Goal: Register for event/course

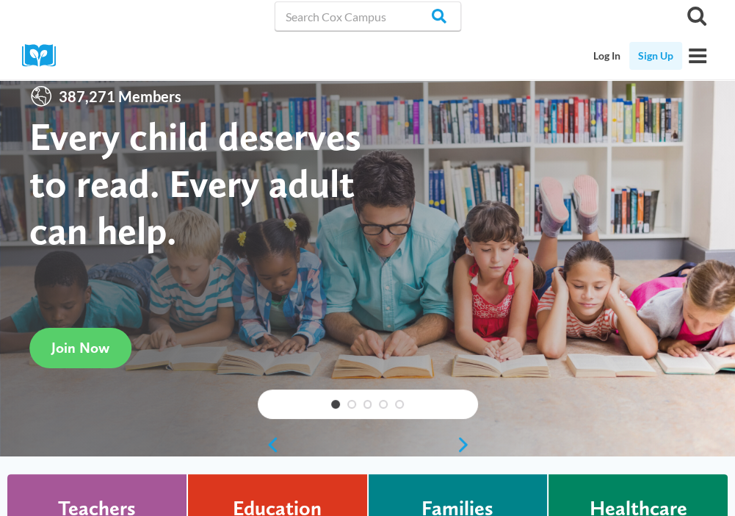
click at [640, 60] on link "Sign Up" at bounding box center [655, 56] width 53 height 28
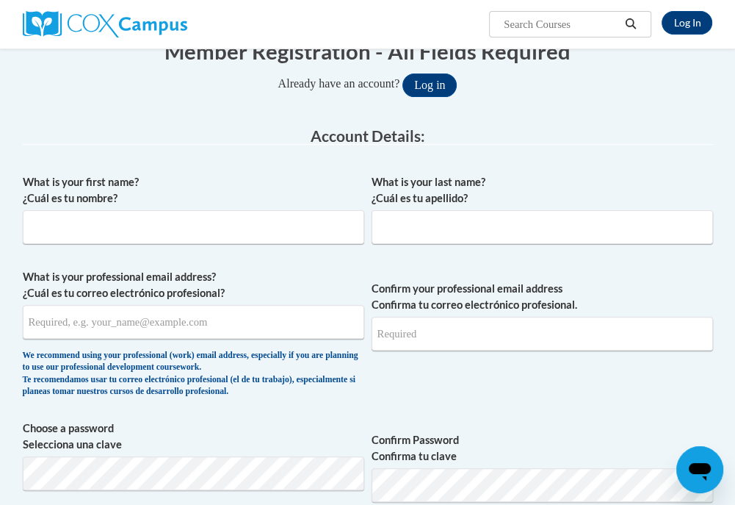
scroll to position [220, 0]
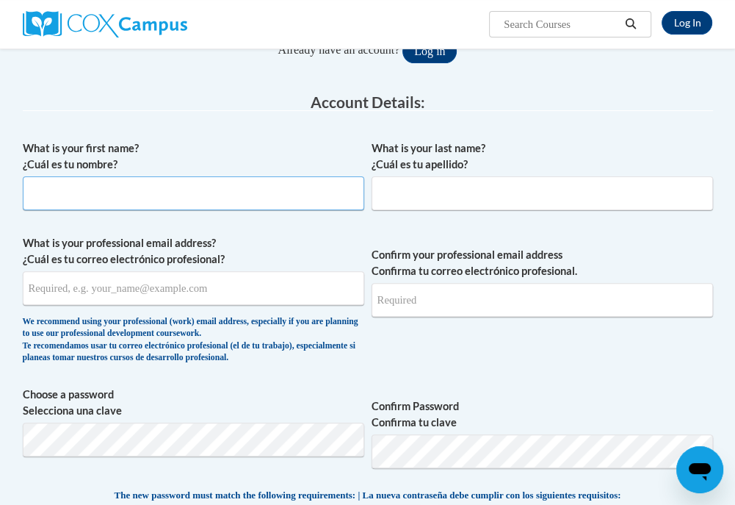
click at [256, 186] on input "What is your first name? ¿Cuál es tu nombre?" at bounding box center [193, 193] width 341 height 34
type input "Adrianna"
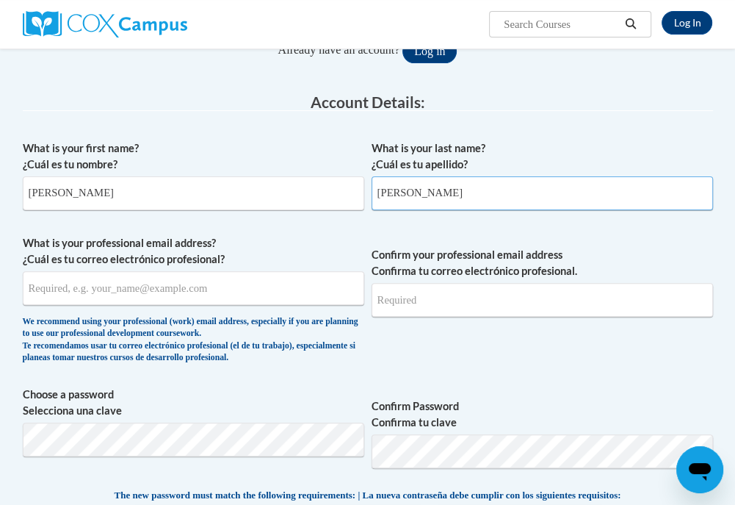
type input "Morgan"
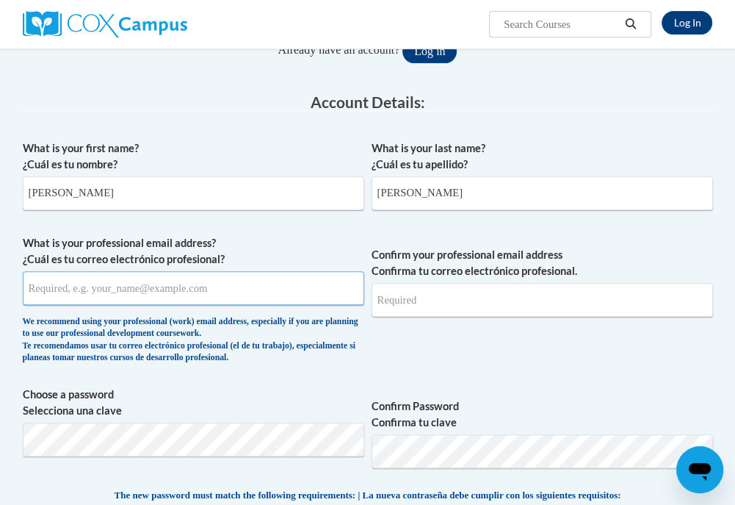
click at [171, 295] on input "What is your professional email address? ¿Cuál es tu correo electrónico profesi…" at bounding box center [193, 288] width 341 height 34
type input "a"
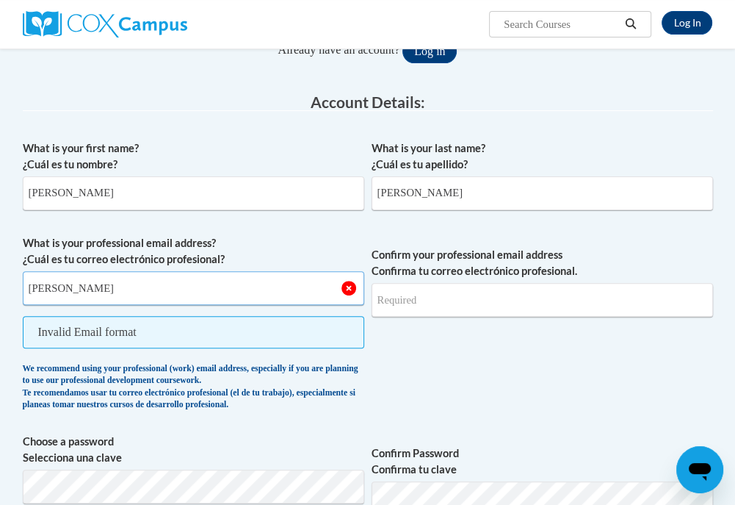
type input "adriannamorgan1004@gmail.com"
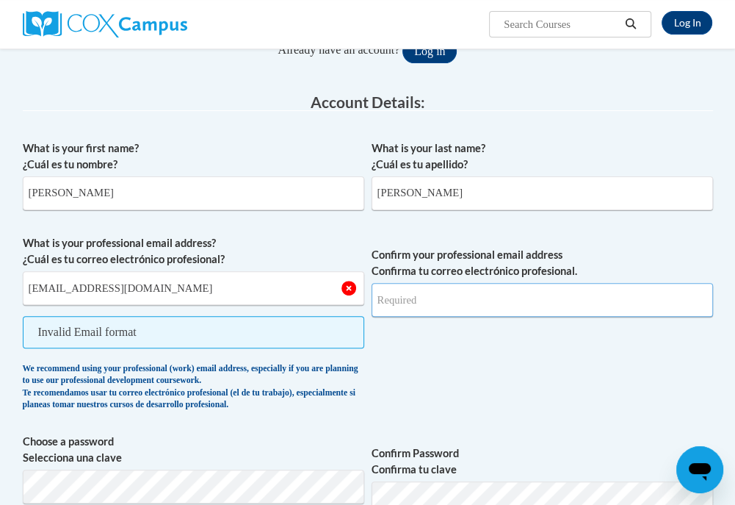
type input "adriannamorgan1004@gmail.com"
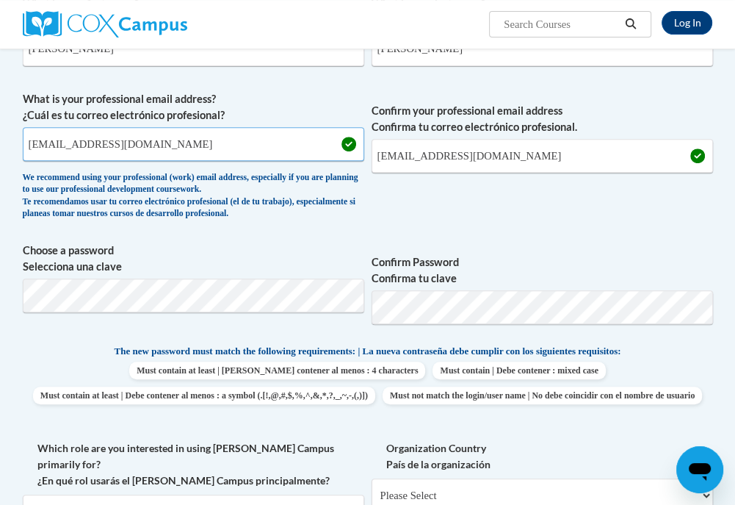
scroll to position [367, 0]
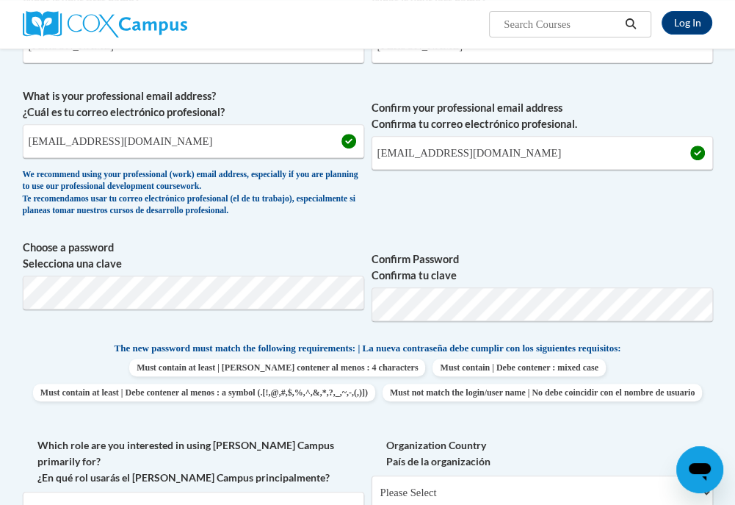
click at [598, 246] on span "Confirm Password Confirma tu clave" at bounding box center [542, 285] width 341 height 93
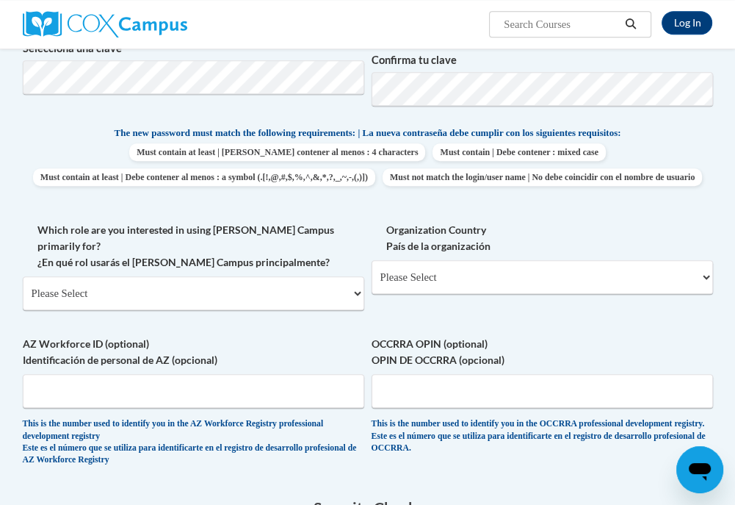
scroll to position [661, 0]
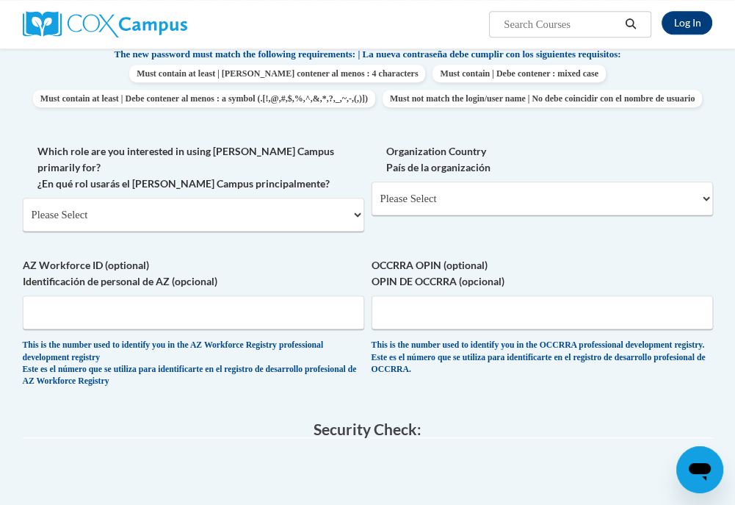
drag, startPoint x: 202, startPoint y: 243, endPoint x: 202, endPoint y: 252, distance: 8.8
click at [202, 252] on div "What is your first name? ¿Cuál es tu nombre? Adrianna What is your last name? ¿…" at bounding box center [368, 47] width 690 height 710
click at [220, 225] on select "Please Select College/University | Colegio/Universidad Community/Nonprofit Part…" at bounding box center [193, 215] width 341 height 34
select select "fbf2d438-af2f-41f8-98f1-81c410e29de3"
click at [23, 206] on select "Please Select College/University | Colegio/Universidad Community/Nonprofit Part…" at bounding box center [193, 215] width 341 height 34
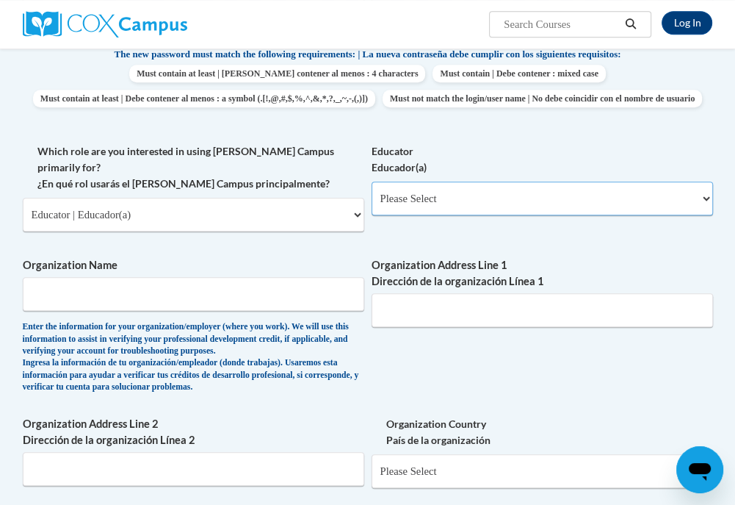
click at [444, 215] on select "Please Select Early Learning/Daycare Teacher/Family Home Care Provider | Maestr…" at bounding box center [542, 198] width 341 height 34
select select "5e2af403-4f2c-4e49-a02f-103e55d7b75b"
click at [372, 206] on select "Please Select Early Learning/Daycare Teacher/Family Home Care Provider | Maestr…" at bounding box center [542, 198] width 341 height 34
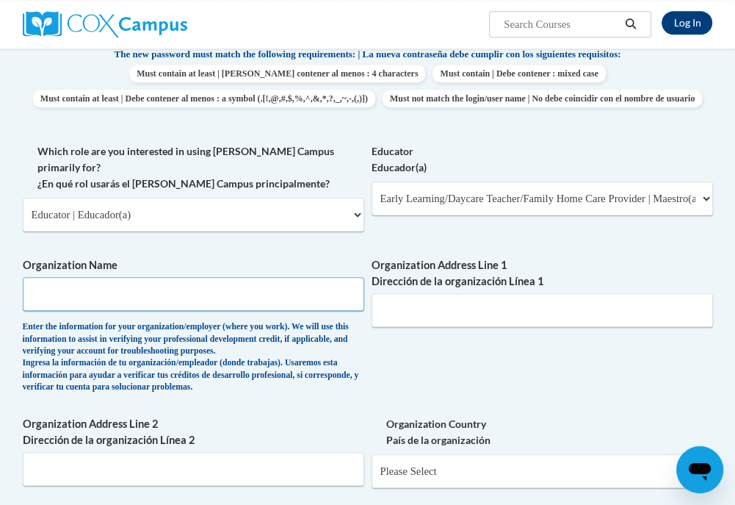
click at [203, 311] on input "Organization Name" at bounding box center [193, 294] width 341 height 34
type input "Harmony Academy"
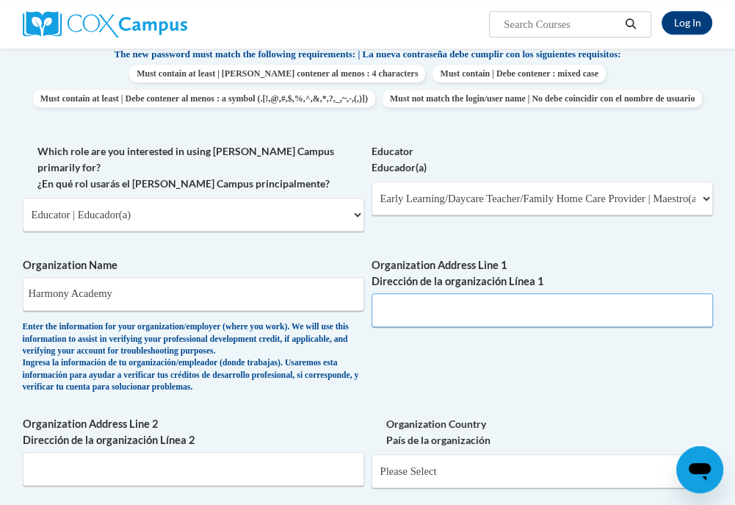
click at [435, 322] on input "Organization Address Line 1 Dirección de la organización Línea 1" at bounding box center [542, 310] width 341 height 34
type input "583 Harmony School Road"
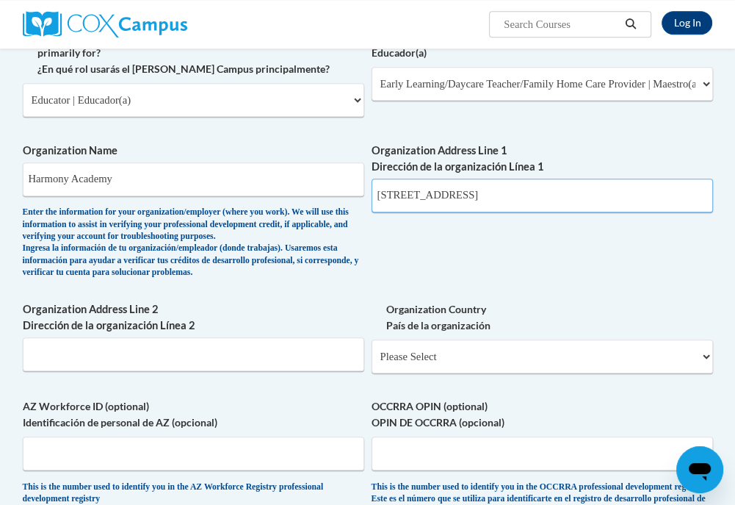
scroll to position [808, 0]
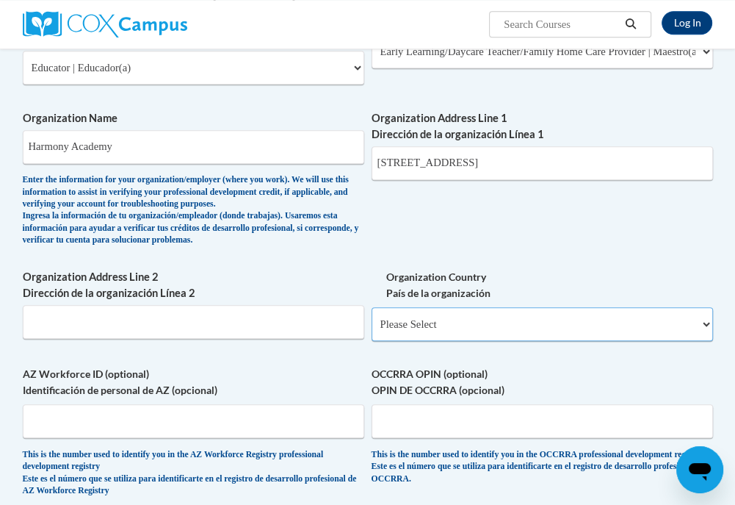
click at [466, 338] on select "Please Select United States | Estados Unidos Outside of the United States | Fue…" at bounding box center [542, 324] width 341 height 34
select select "ad49bcad-a171-4b2e-b99c-48b446064914"
click at [372, 315] on select "Please Select United States | Estados Unidos Outside of the United States | Fue…" at bounding box center [542, 324] width 341 height 34
select select
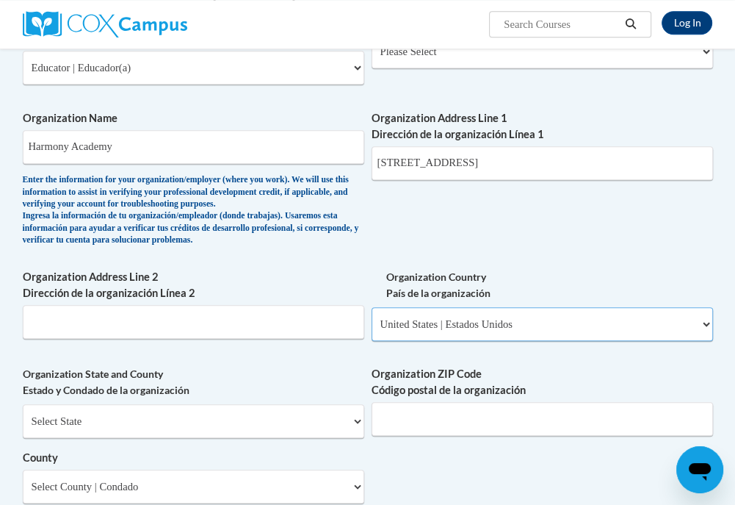
scroll to position [881, 0]
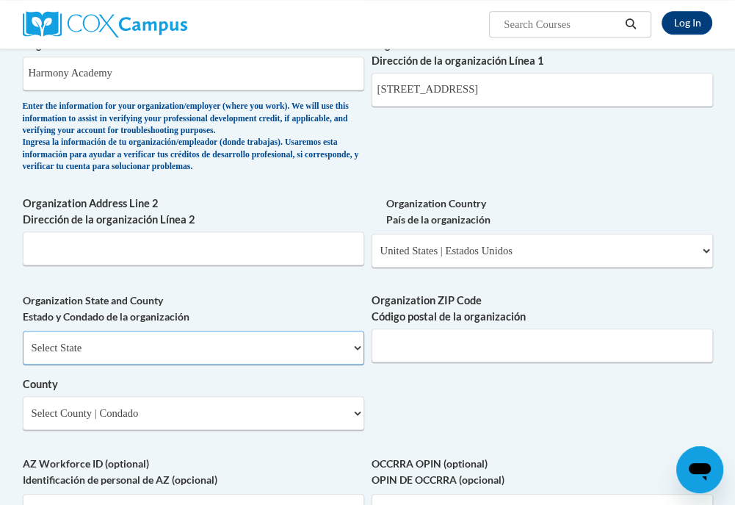
click at [236, 354] on select "Select State Alabama Alaska Arizona Arkansas California Colorado Connecticut De…" at bounding box center [193, 347] width 341 height 34
select select "Georgia"
click at [23, 339] on select "Select State Alabama Alaska Arizona Arkansas California Colorado Connecticut De…" at bounding box center [193, 347] width 341 height 34
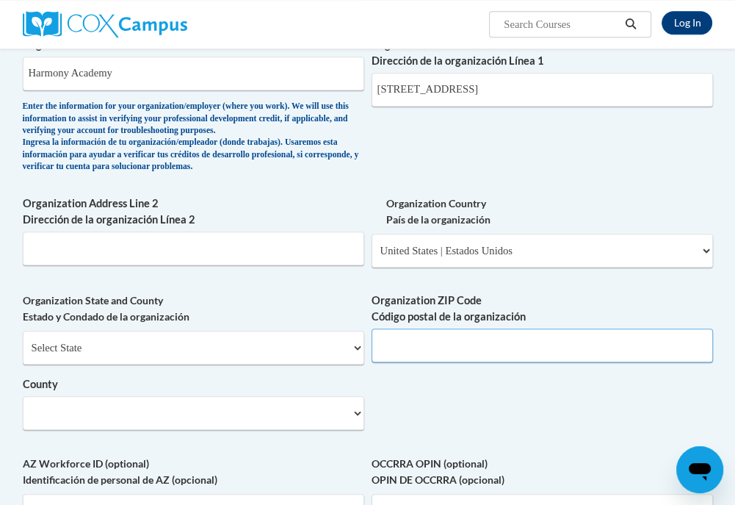
click at [441, 362] on input "Organization ZIP Code Código postal de la organización" at bounding box center [542, 345] width 341 height 34
type input "30143"
click at [137, 441] on div "Organization State and County Estado y Condado de la organización Select State …" at bounding box center [193, 366] width 341 height 148
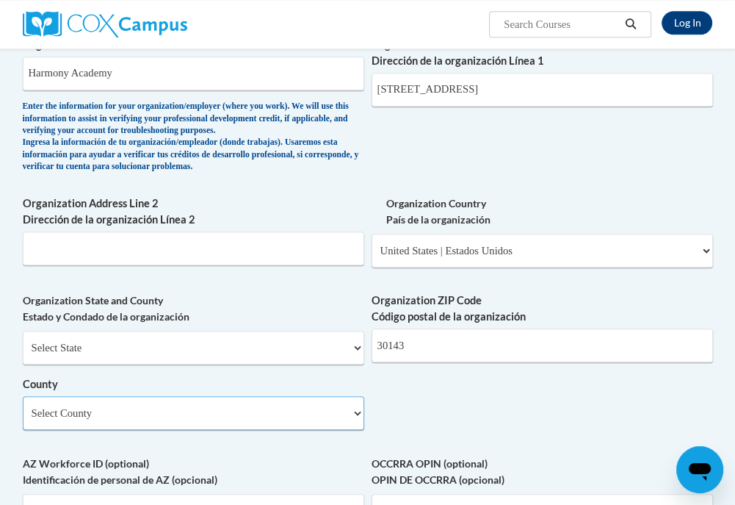
click at [142, 430] on select "Select County Appling Atkinson Bacon Baker Baldwin Banks Barrow Bartow Ben Hill…" at bounding box center [193, 413] width 341 height 34
select select "Pickens"
click at [23, 405] on select "Select County Appling Atkinson Bacon Baker Baldwin Banks Barrow Bartow Ben Hill…" at bounding box center [193, 413] width 341 height 34
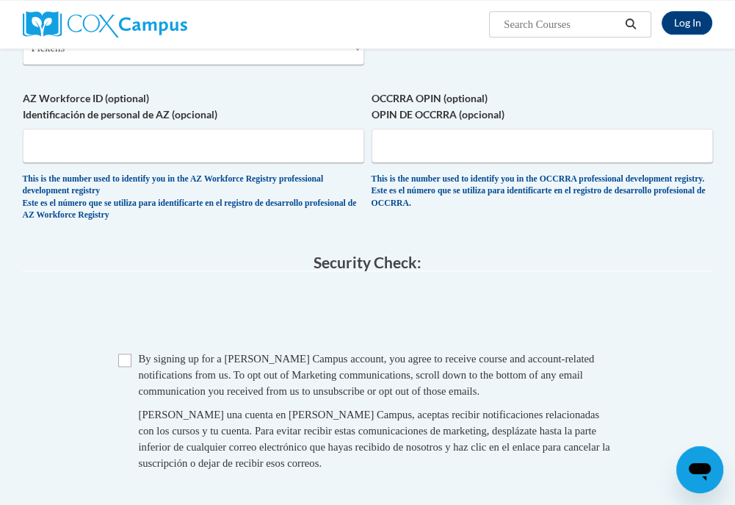
scroll to position [1322, 0]
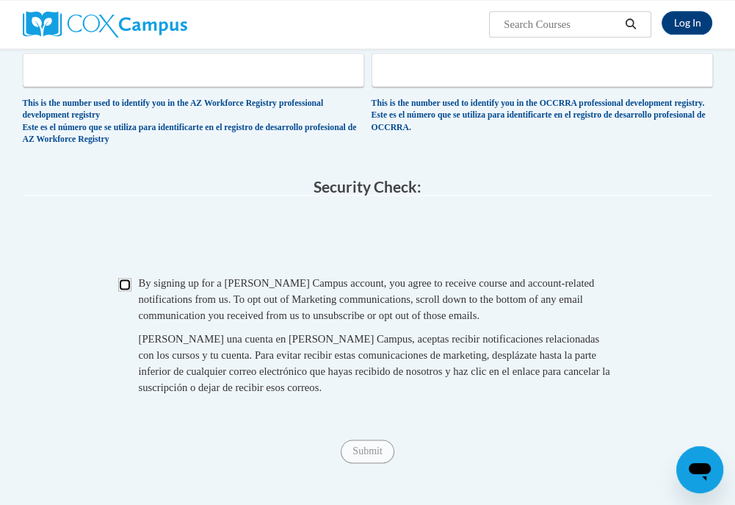
click at [119, 291] on input "Checkbox" at bounding box center [124, 284] width 13 height 13
checkbox input "true"
click at [361, 449] on input "Submit" at bounding box center [367, 451] width 53 height 24
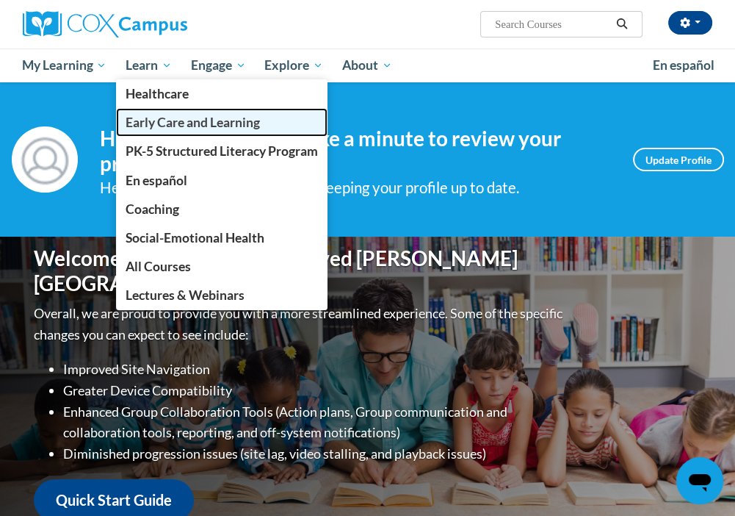
click at [187, 119] on span "Early Care and Learning" at bounding box center [193, 122] width 134 height 15
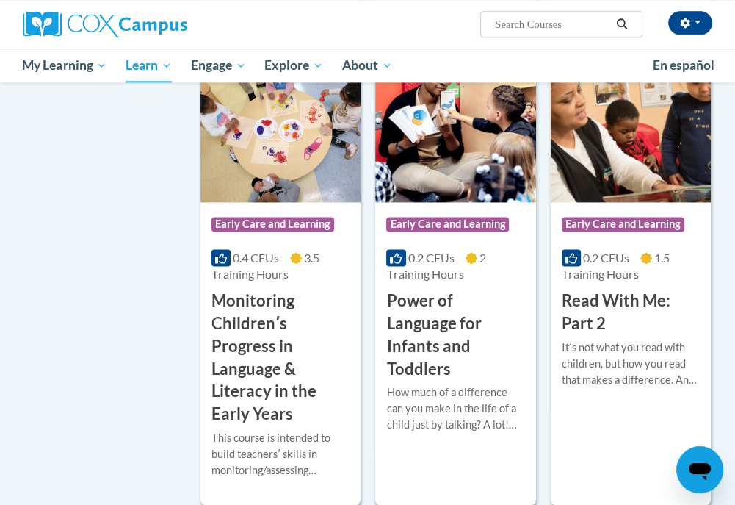
scroll to position [1322, 0]
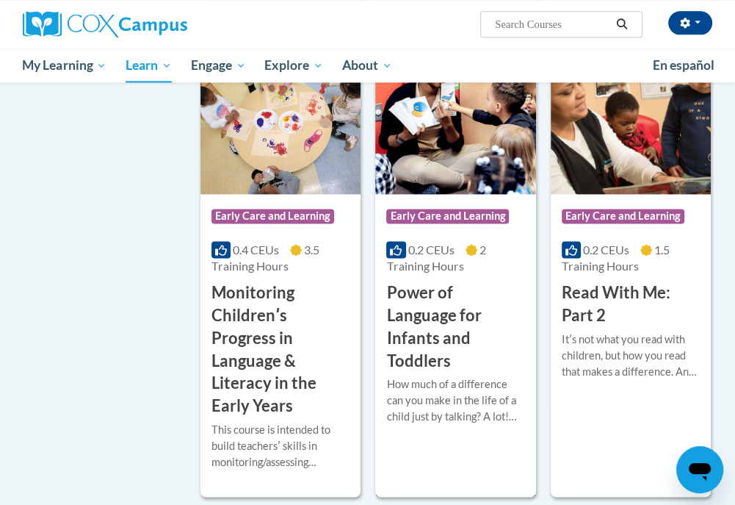
click at [469, 324] on h3 "Power of Language for Infants and Toddlers" at bounding box center [455, 326] width 138 height 90
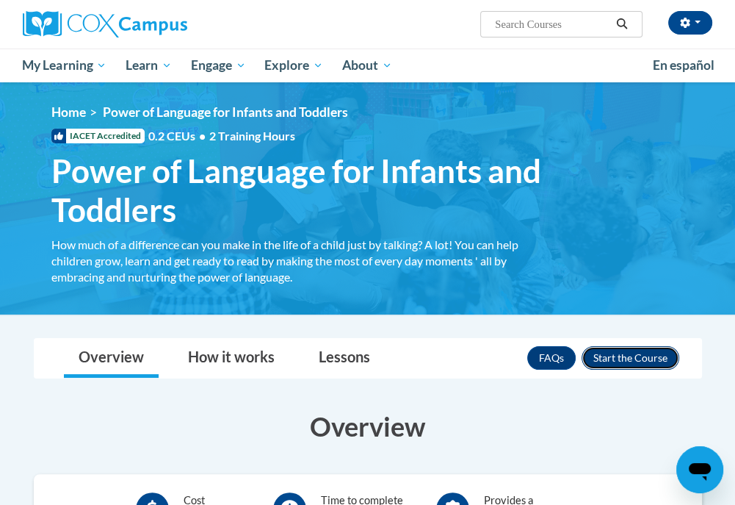
click at [641, 353] on button "Enroll" at bounding box center [631, 358] width 98 height 24
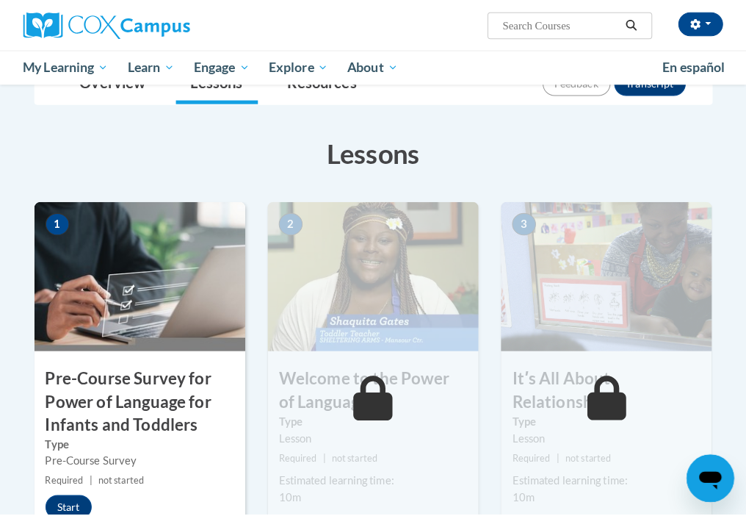
scroll to position [367, 0]
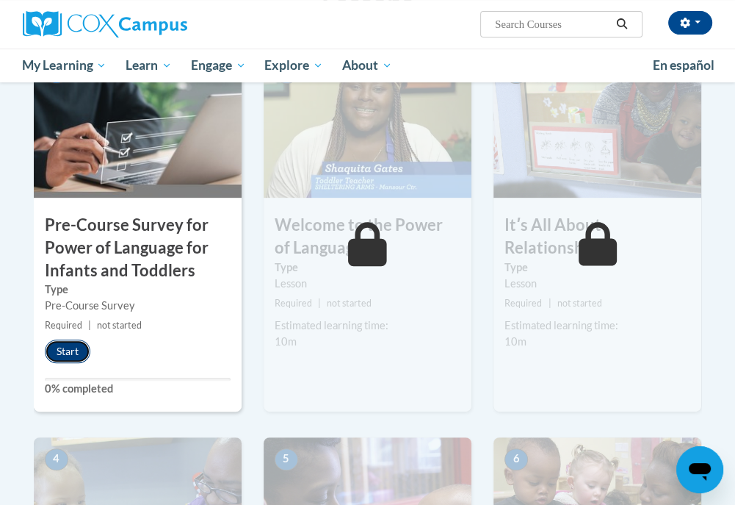
click at [71, 348] on button "Start" at bounding box center [68, 351] width 46 height 24
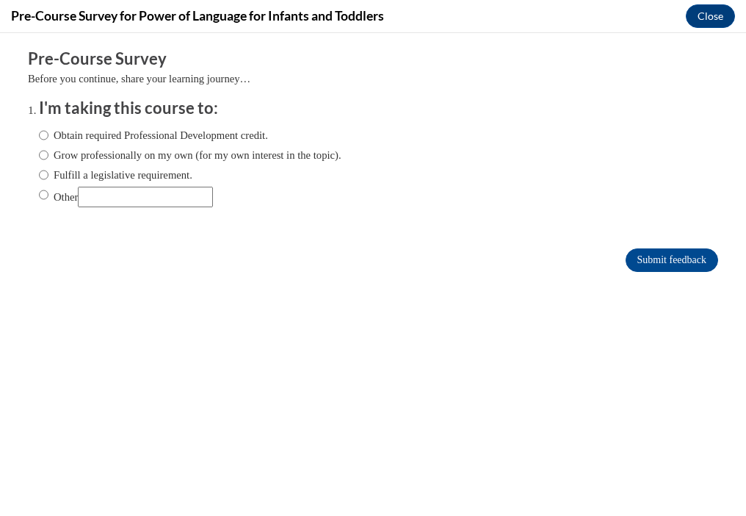
scroll to position [0, 0]
click at [39, 134] on input "Obtain required Professional Development credit." at bounding box center [44, 135] width 10 height 16
radio input "true"
click at [626, 259] on input "Submit feedback" at bounding box center [672, 260] width 93 height 24
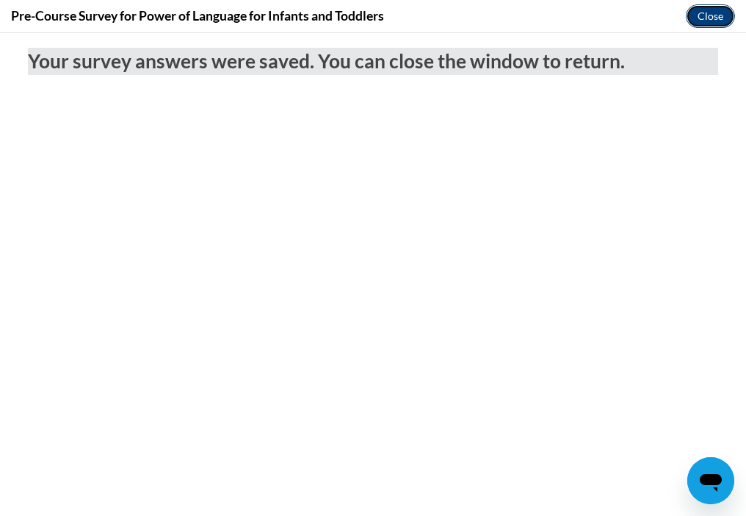
click at [702, 20] on button "Close" at bounding box center [710, 16] width 49 height 24
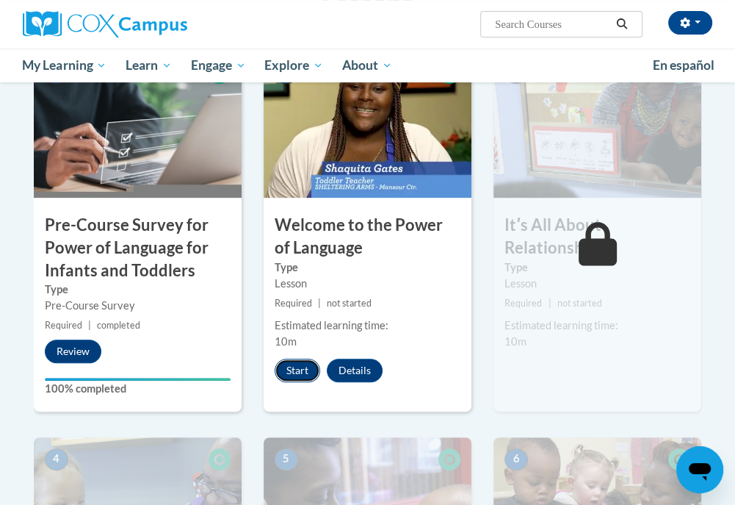
click at [313, 370] on button "Start" at bounding box center [298, 370] width 46 height 24
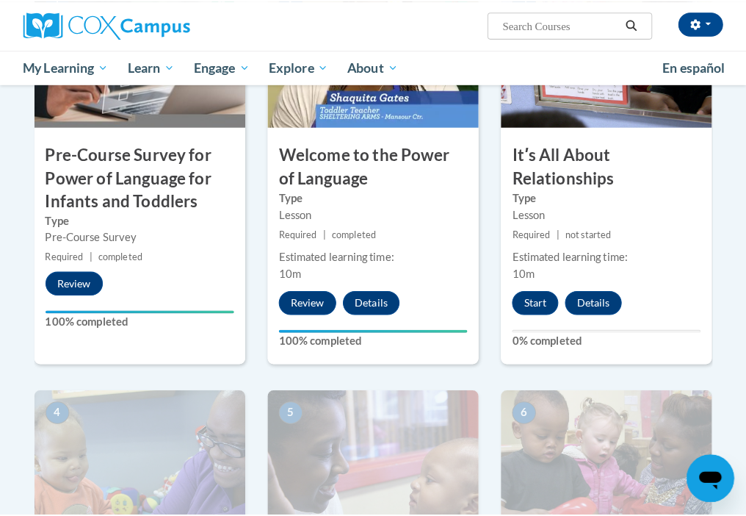
scroll to position [294, 0]
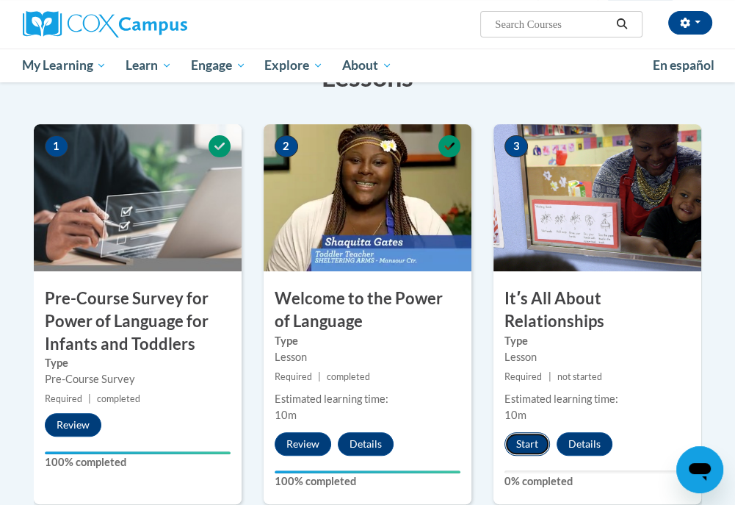
click at [534, 443] on button "Start" at bounding box center [528, 444] width 46 height 24
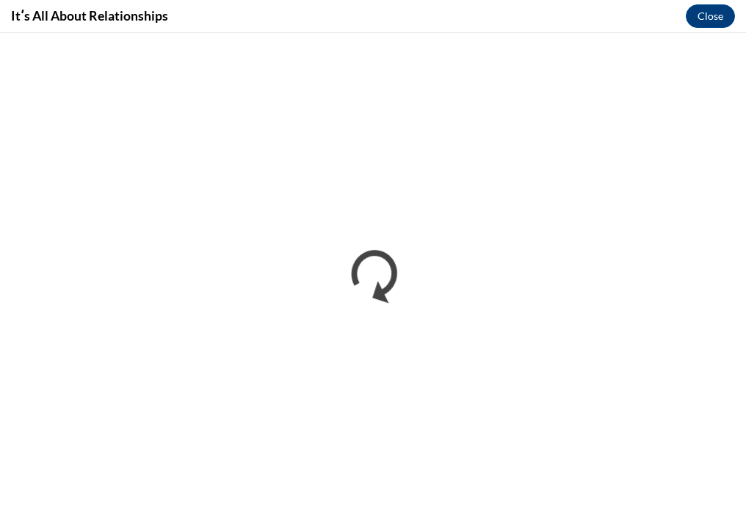
scroll to position [0, 0]
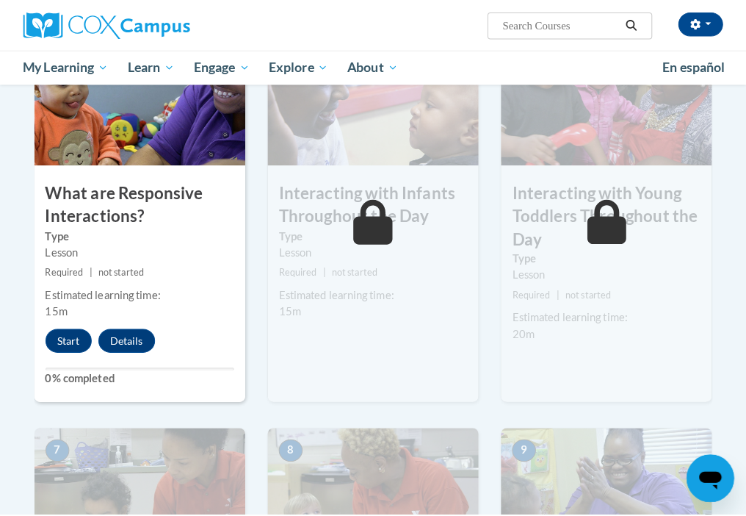
scroll to position [808, 0]
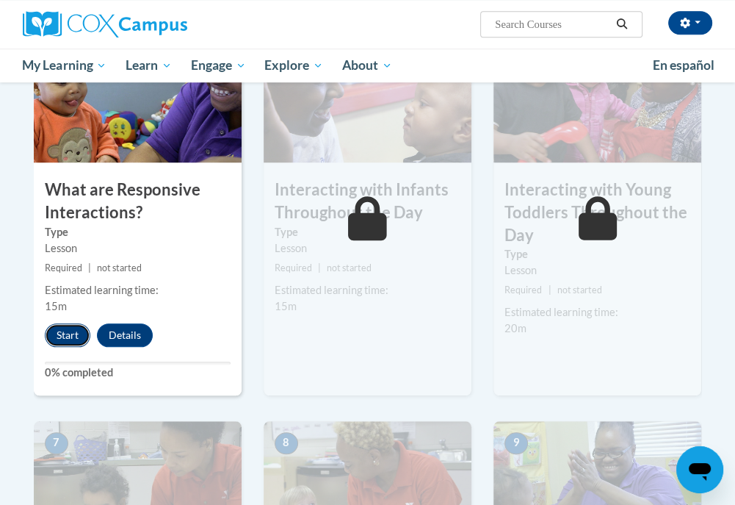
click at [75, 336] on button "Start" at bounding box center [68, 335] width 46 height 24
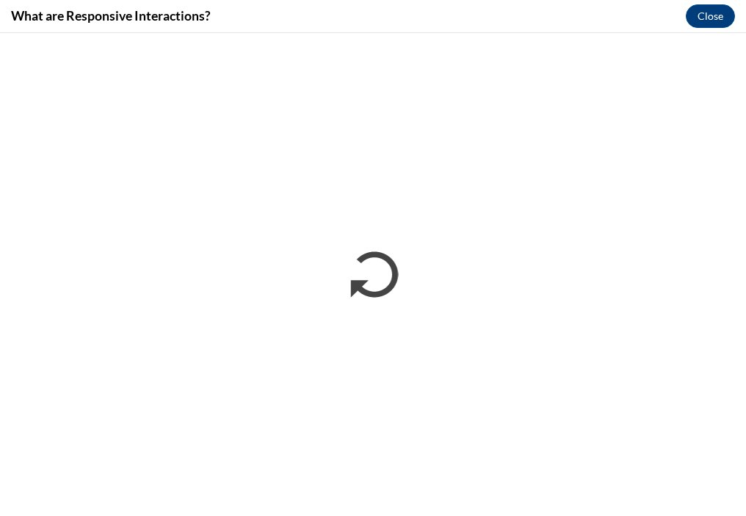
scroll to position [0, 0]
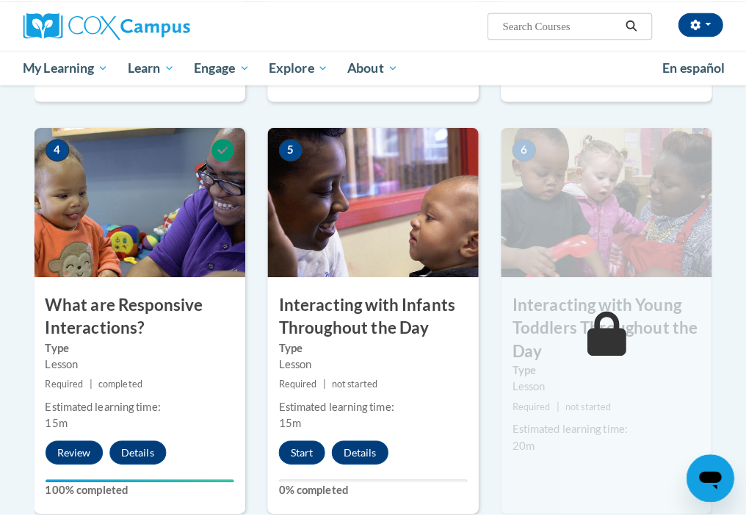
scroll to position [734, 0]
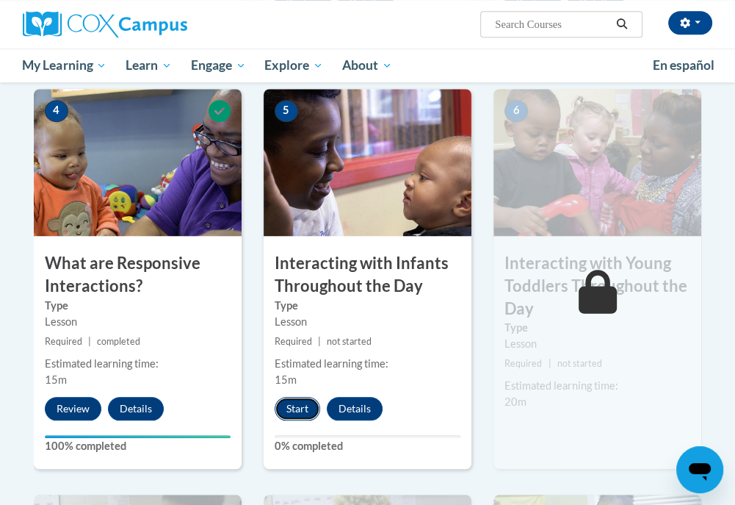
click at [300, 408] on button "Start" at bounding box center [298, 409] width 46 height 24
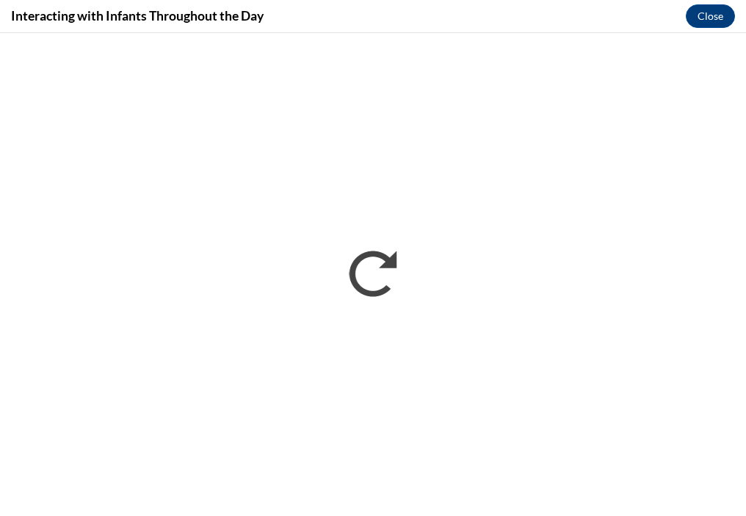
scroll to position [0, 0]
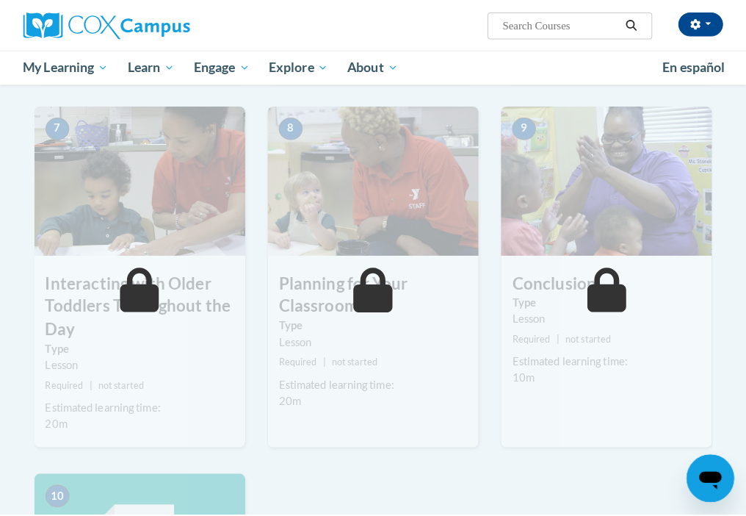
scroll to position [881, 0]
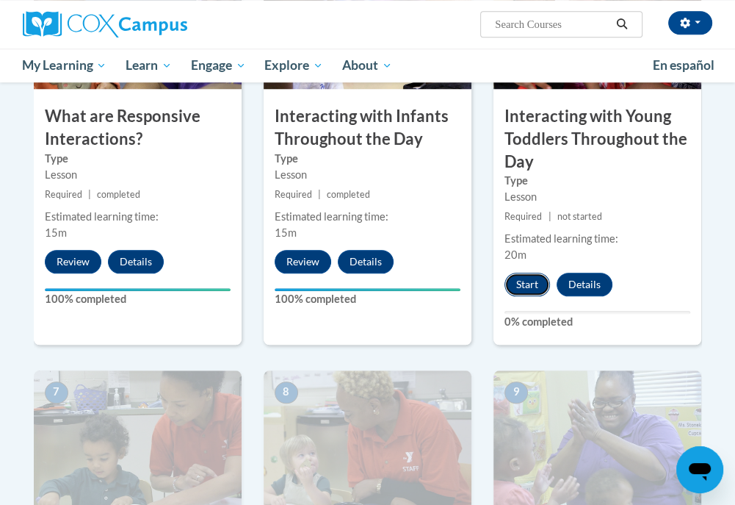
click at [538, 284] on button "Start" at bounding box center [528, 284] width 46 height 24
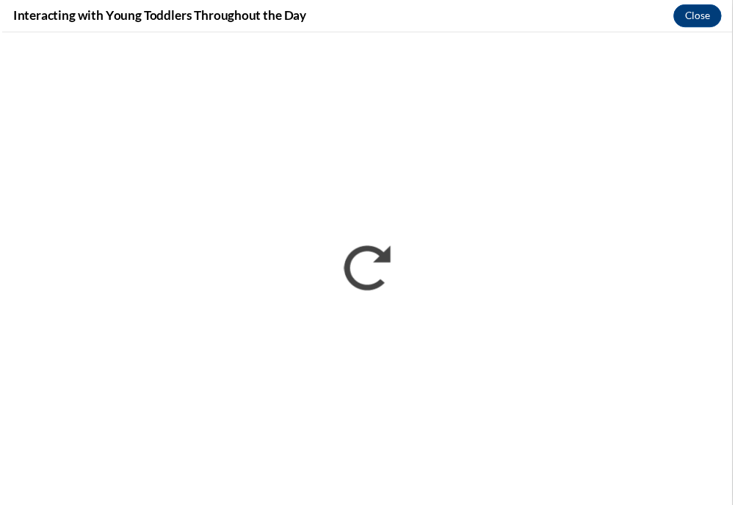
scroll to position [0, 0]
click at [726, 14] on button "Close" at bounding box center [710, 16] width 49 height 24
